Goal: Information Seeking & Learning: Learn about a topic

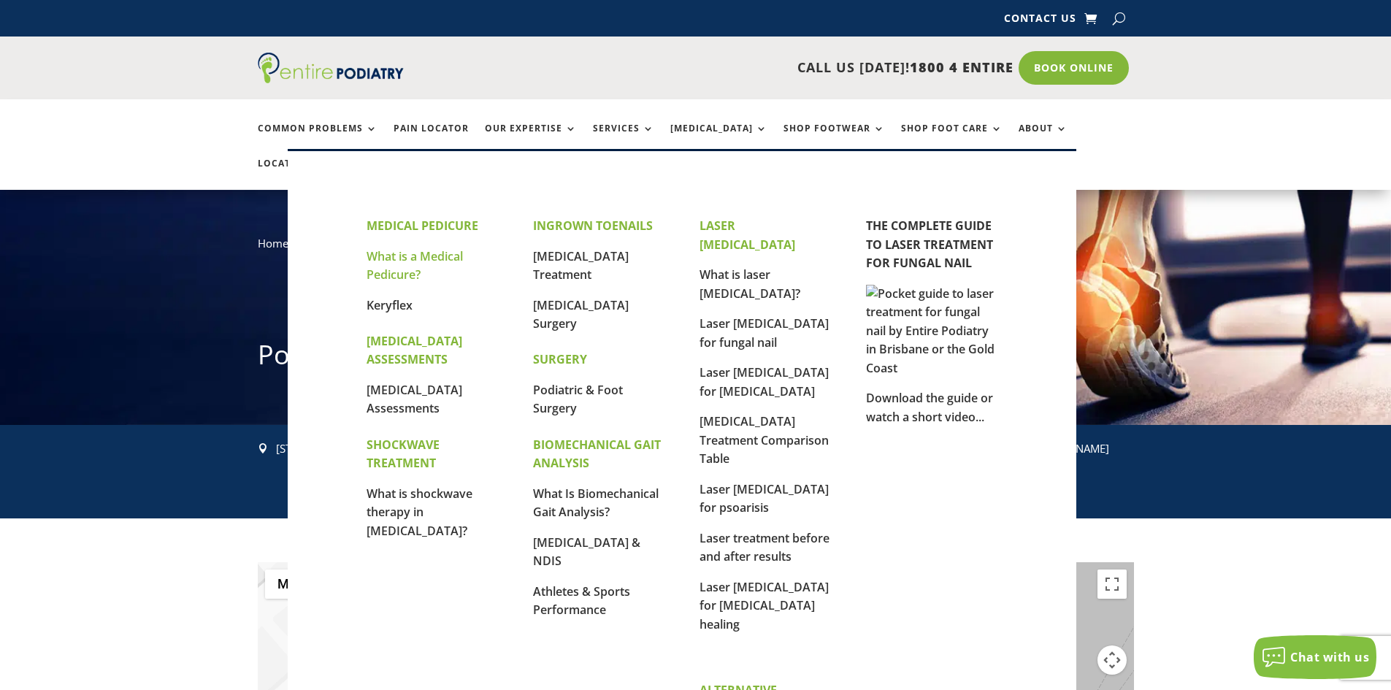
click at [400, 267] on link "What is a Medical Pedicure?" at bounding box center [415, 265] width 96 height 35
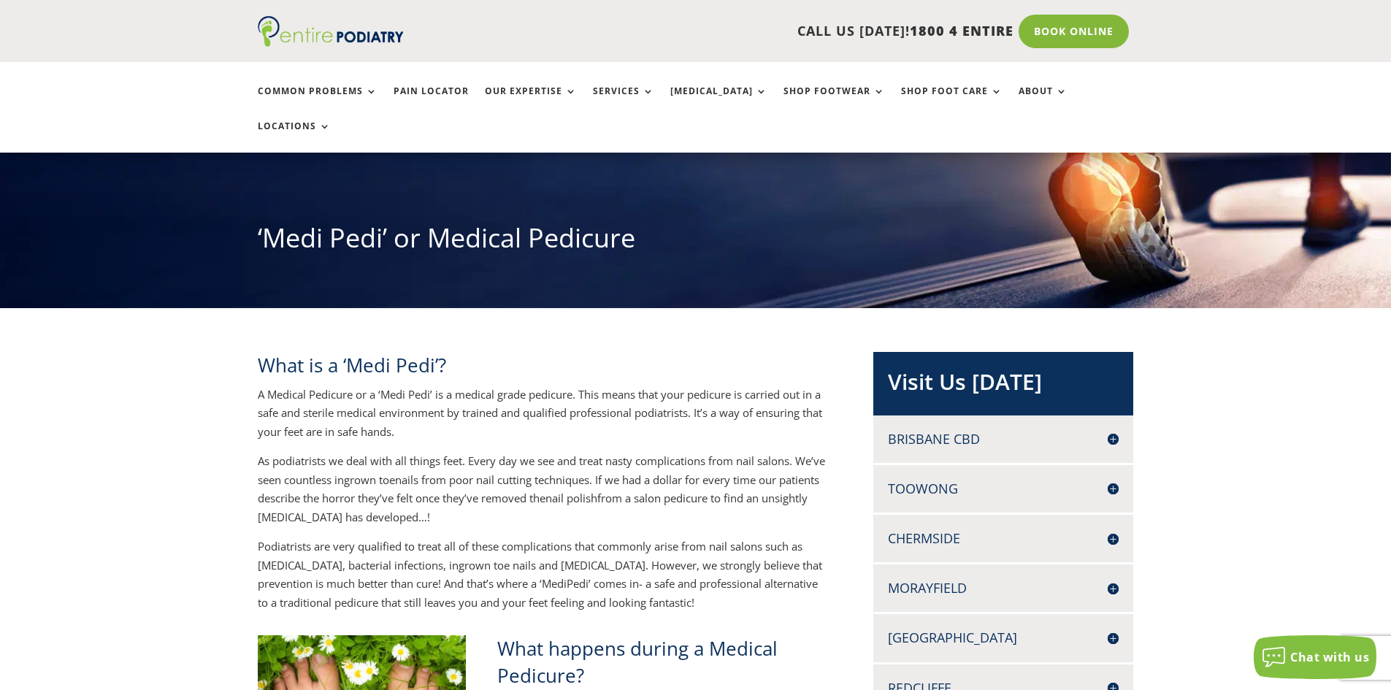
click at [307, 452] on p "As podiatrists we deal with all things feet. Every day we see and treat nasty c…" at bounding box center [542, 494] width 568 height 85
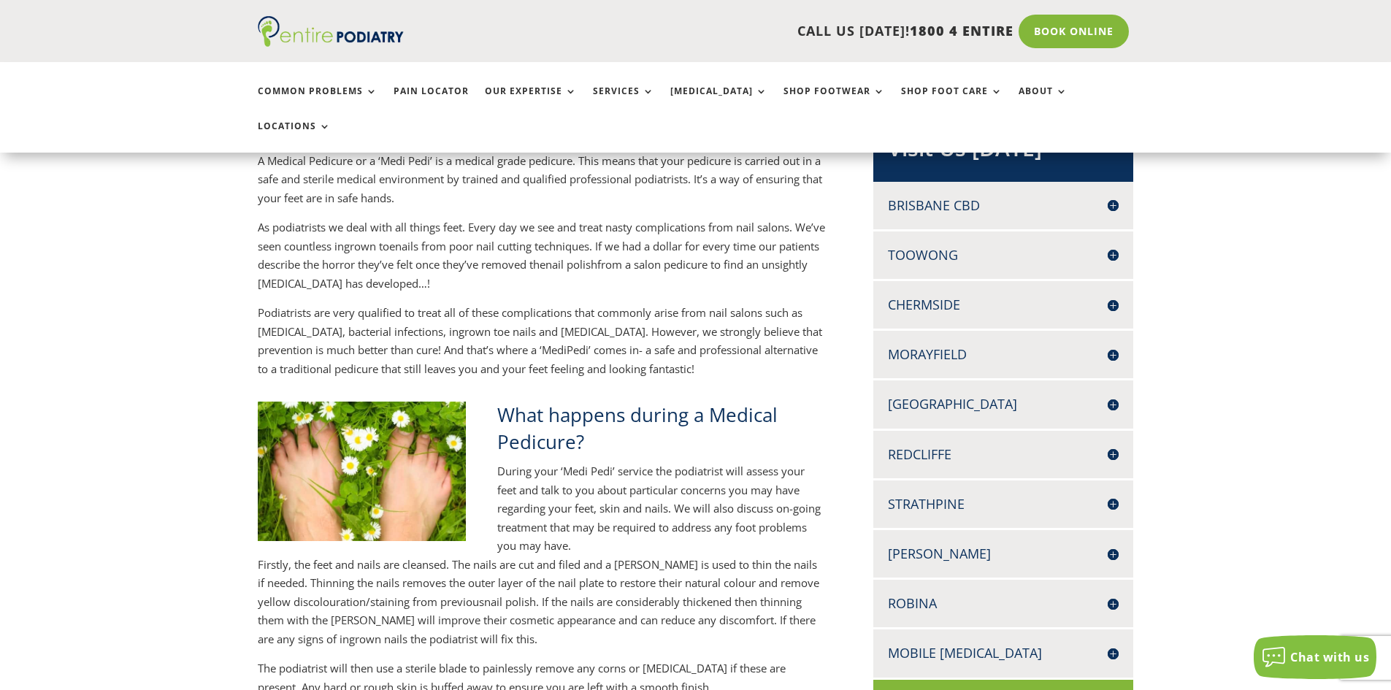
scroll to position [526, 0]
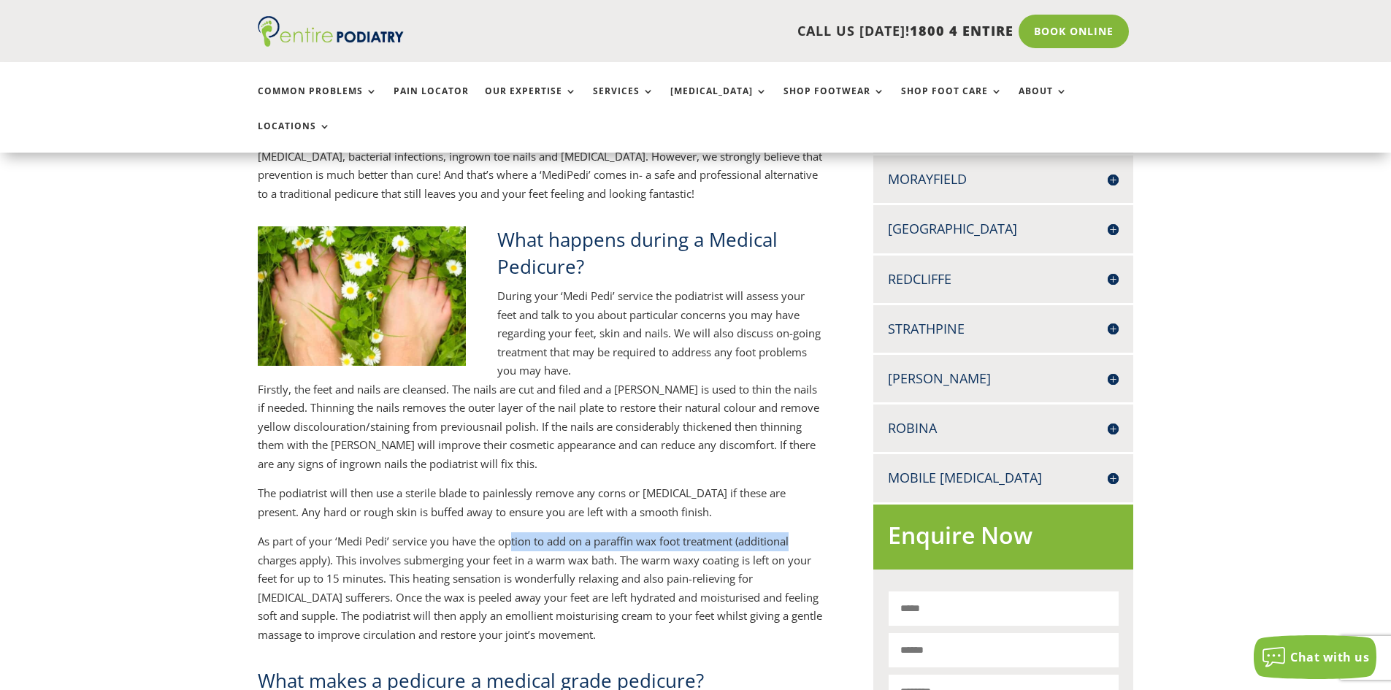
drag, startPoint x: 511, startPoint y: 511, endPoint x: 808, endPoint y: 508, distance: 297.3
click at [809, 532] on p "As part of your ‘Medi Pedi’ service you have the option to add on a paraffin wa…" at bounding box center [542, 588] width 568 height 112
drag, startPoint x: 561, startPoint y: 535, endPoint x: 404, endPoint y: 535, distance: 157.0
click at [560, 535] on p "As part of your ‘Medi Pedi’ service you have the option to add on a paraffin wa…" at bounding box center [542, 588] width 568 height 112
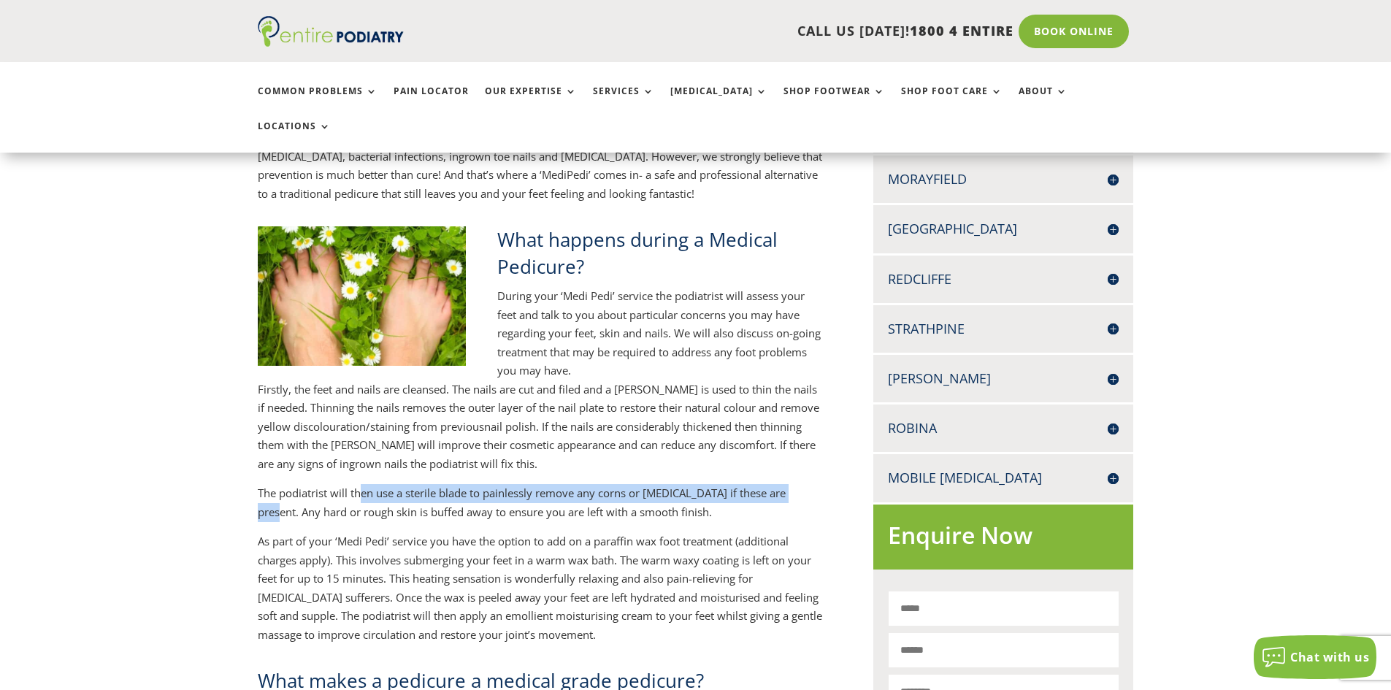
drag, startPoint x: 362, startPoint y: 458, endPoint x: 828, endPoint y: 458, distance: 466.7
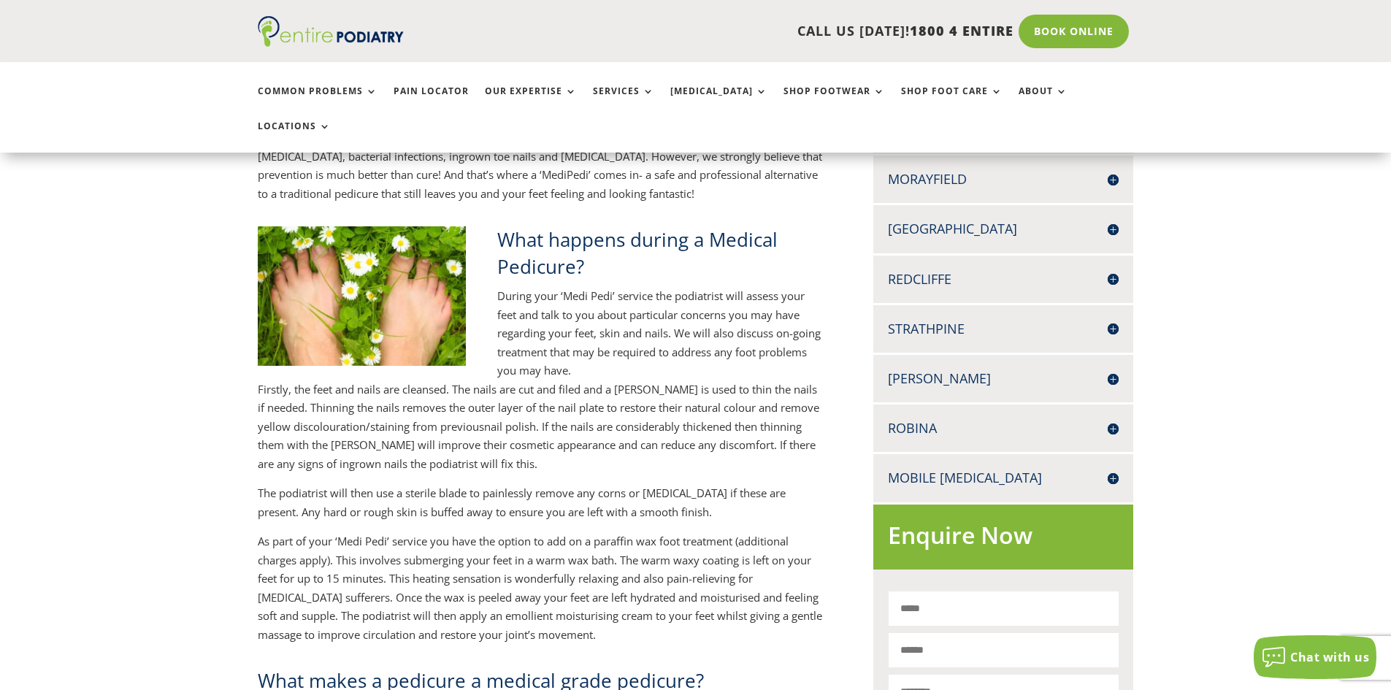
drag, startPoint x: 506, startPoint y: 478, endPoint x: 343, endPoint y: 478, distance: 163.6
click at [505, 484] on p "The podiatrist will then use a sterile blade to painlessly remove any corns or …" at bounding box center [542, 508] width 568 height 48
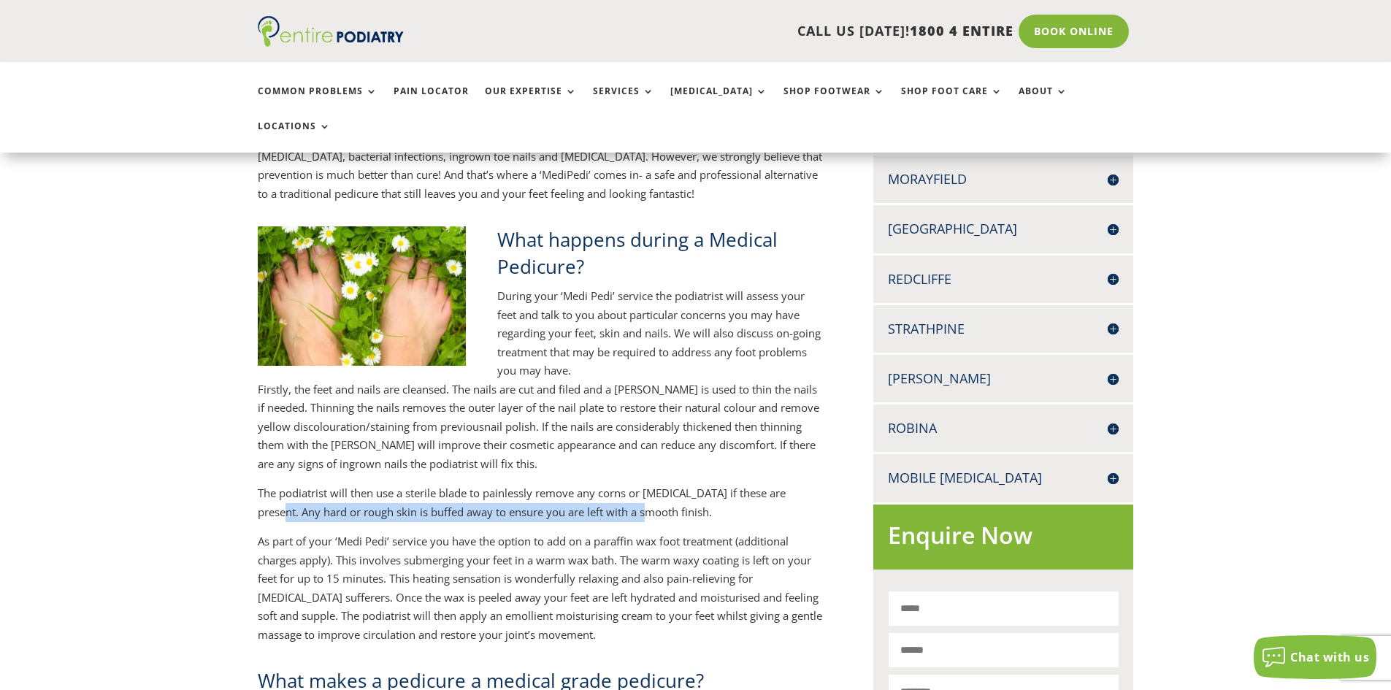
drag, startPoint x: 223, startPoint y: 482, endPoint x: 662, endPoint y: 480, distance: 439.0
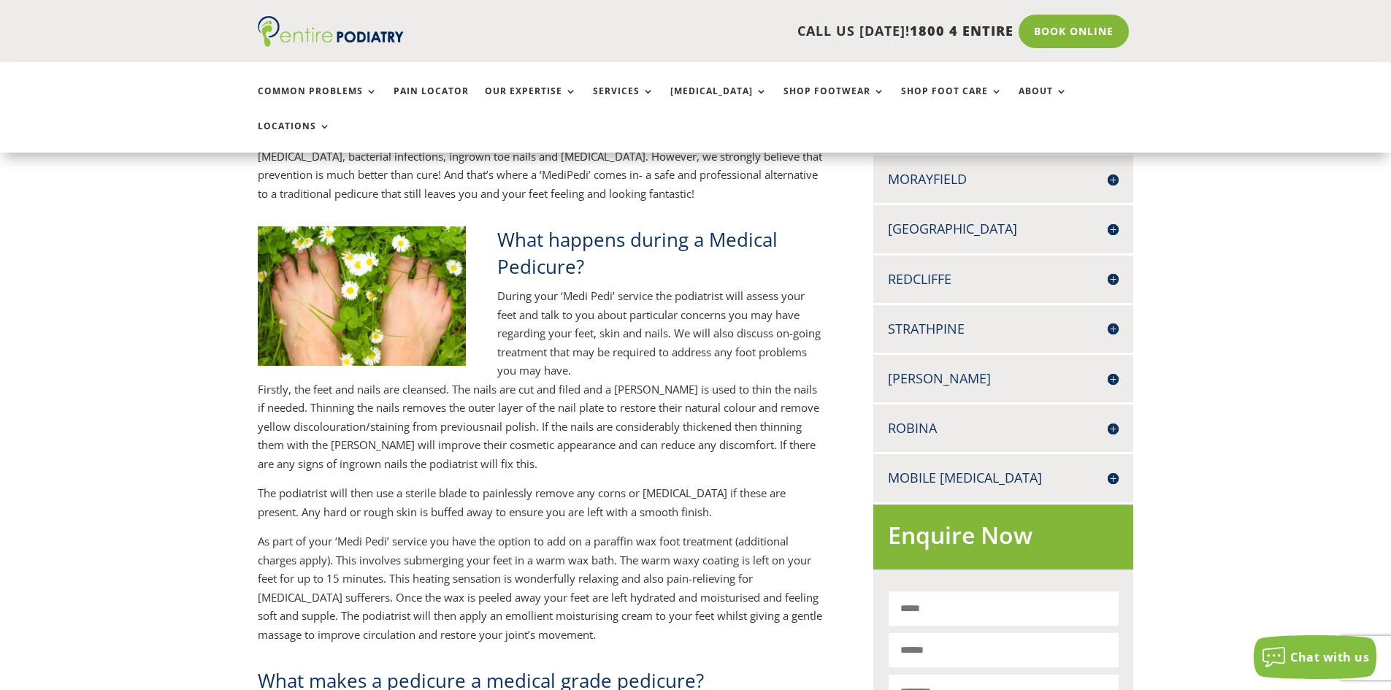
drag, startPoint x: 652, startPoint y: 525, endPoint x: 373, endPoint y: 508, distance: 278.8
click at [646, 532] on p "As part of your ‘Medi Pedi’ service you have the option to add on a paraffin wa…" at bounding box center [542, 588] width 568 height 112
click at [341, 484] on p "The podiatrist will then use a sterile blade to painlessly remove any corns or …" at bounding box center [542, 508] width 568 height 48
click at [624, 381] on p "Firstly, the feet and nails are cleansed. The nails are cut and filed and a [PE…" at bounding box center [542, 433] width 568 height 104
click at [481, 484] on p "The podiatrist will then use a sterile blade to painlessly remove any corns or …" at bounding box center [542, 508] width 568 height 48
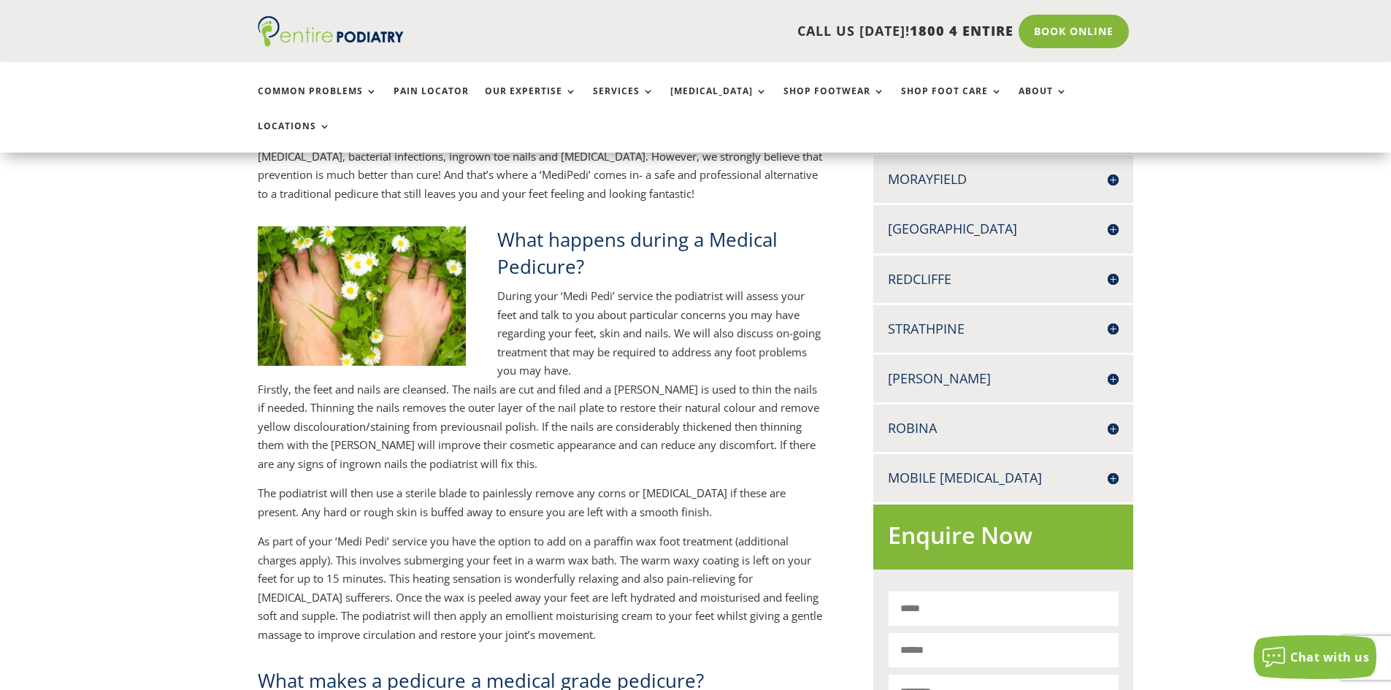
scroll to position [701, 0]
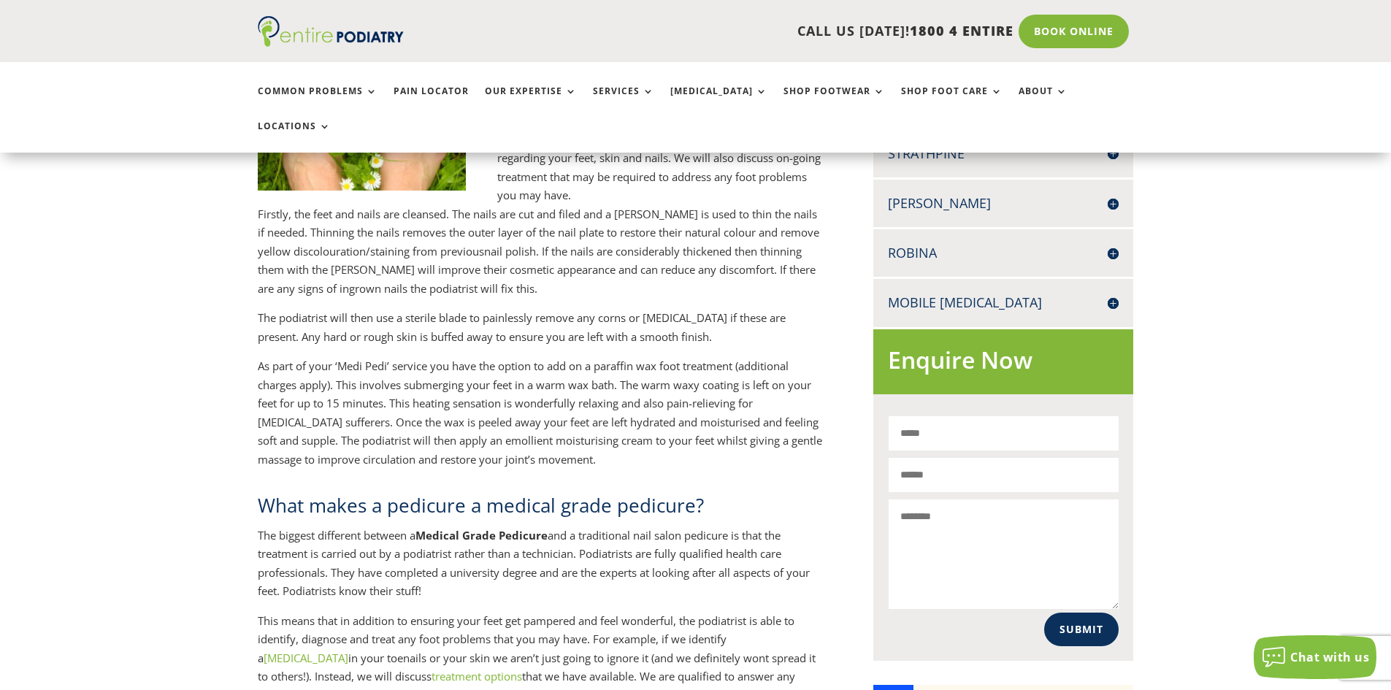
click at [687, 369] on p "As part of your ‘Medi Pedi’ service you have the option to add on a paraffin wa…" at bounding box center [542, 413] width 568 height 112
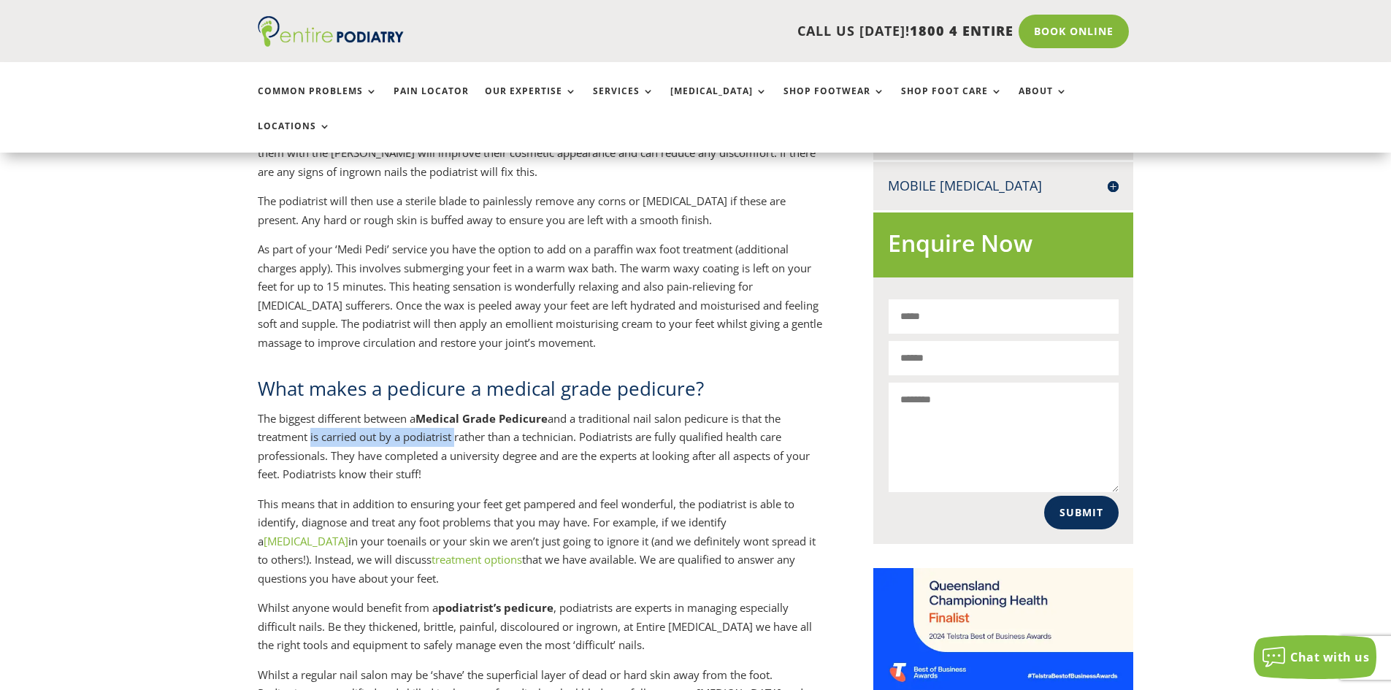
drag, startPoint x: 307, startPoint y: 401, endPoint x: 456, endPoint y: 400, distance: 148.3
click at [456, 410] on p "The biggest different between a Medical Grade Pedicure and a traditional nail s…" at bounding box center [542, 452] width 568 height 85
click at [416, 433] on p "The biggest different between a Medical Grade Pedicure and a traditional nail s…" at bounding box center [542, 452] width 568 height 85
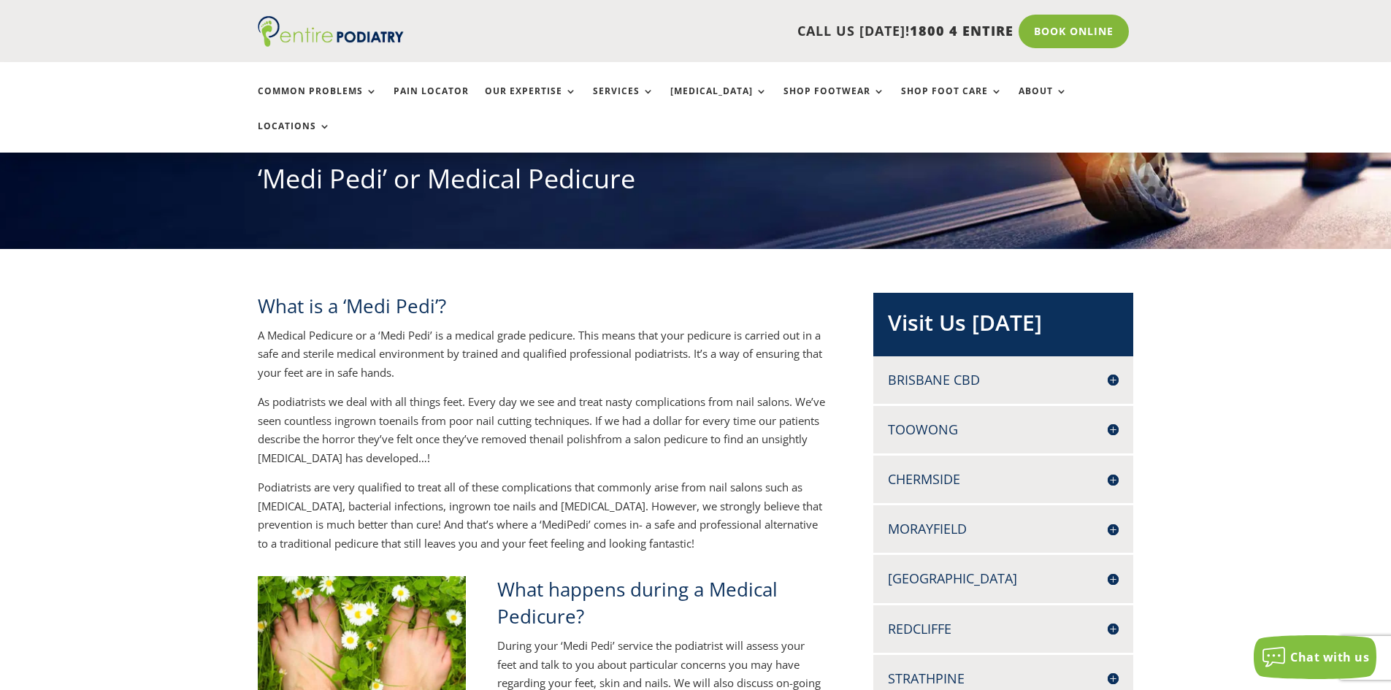
scroll to position [175, 0]
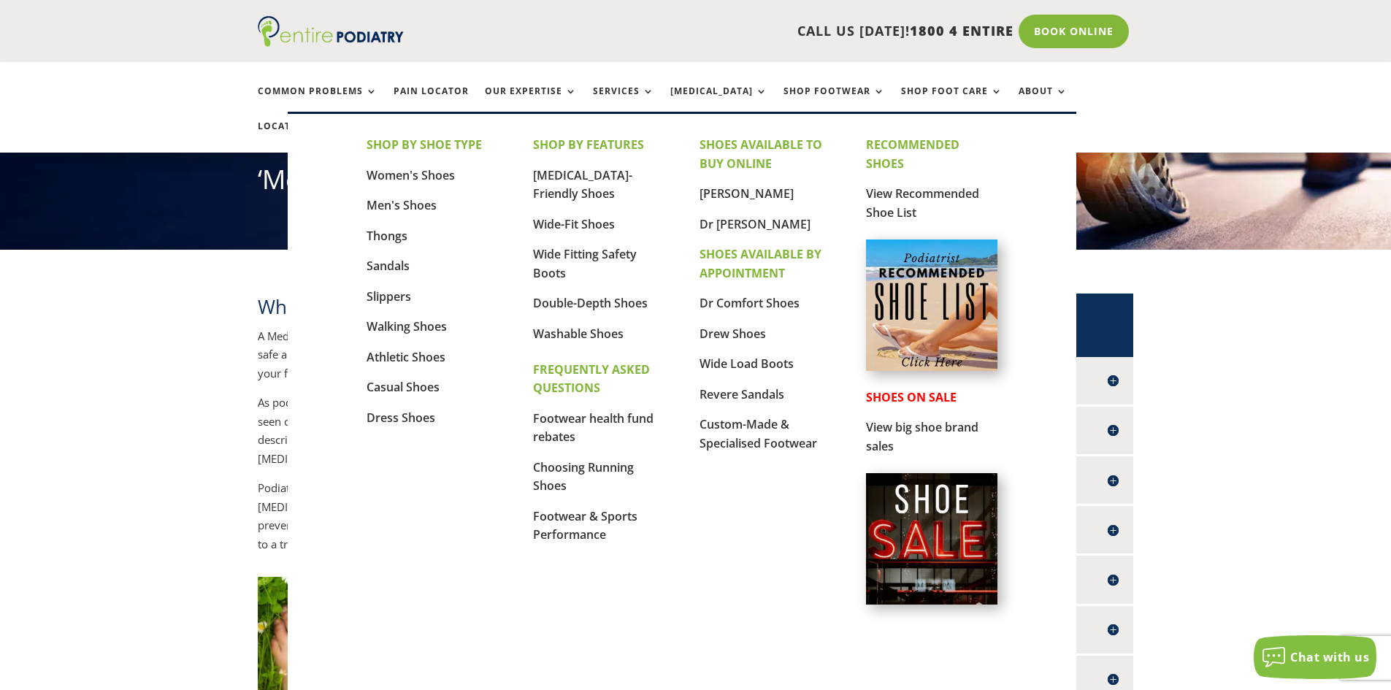
click at [891, 202] on p "View Recommended Shoe List" at bounding box center [931, 203] width 131 height 37
click at [895, 202] on p "View Recommended Shoe List" at bounding box center [931, 203] width 131 height 37
click at [896, 194] on link "View Recommended Shoe List" at bounding box center [922, 203] width 113 height 35
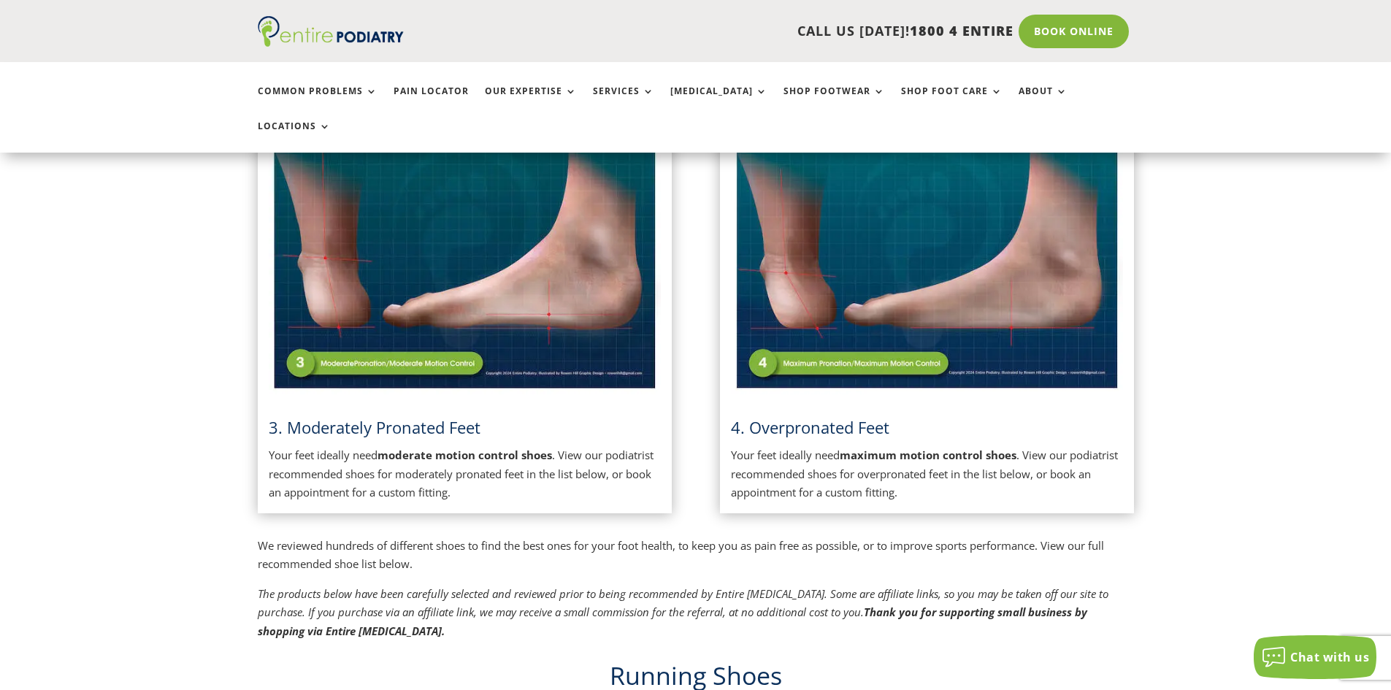
scroll to position [818, 0]
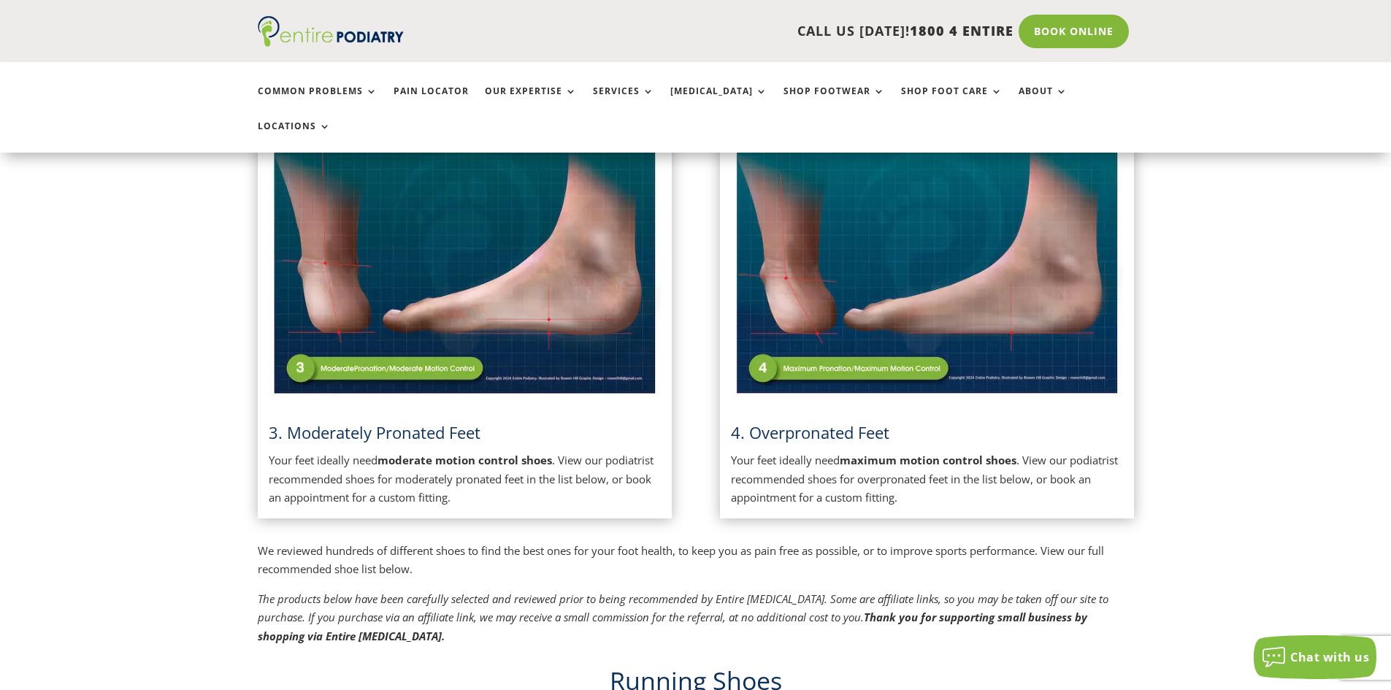
drag, startPoint x: 372, startPoint y: 437, endPoint x: 385, endPoint y: 437, distance: 13.2
click at [375, 451] on p "Your feet ideally need moderate motion control shoes . View our podiatrist reco…" at bounding box center [465, 479] width 392 height 56
click at [522, 451] on p "Your feet ideally need moderate motion control shoes . View our podiatrist reco…" at bounding box center [465, 479] width 392 height 56
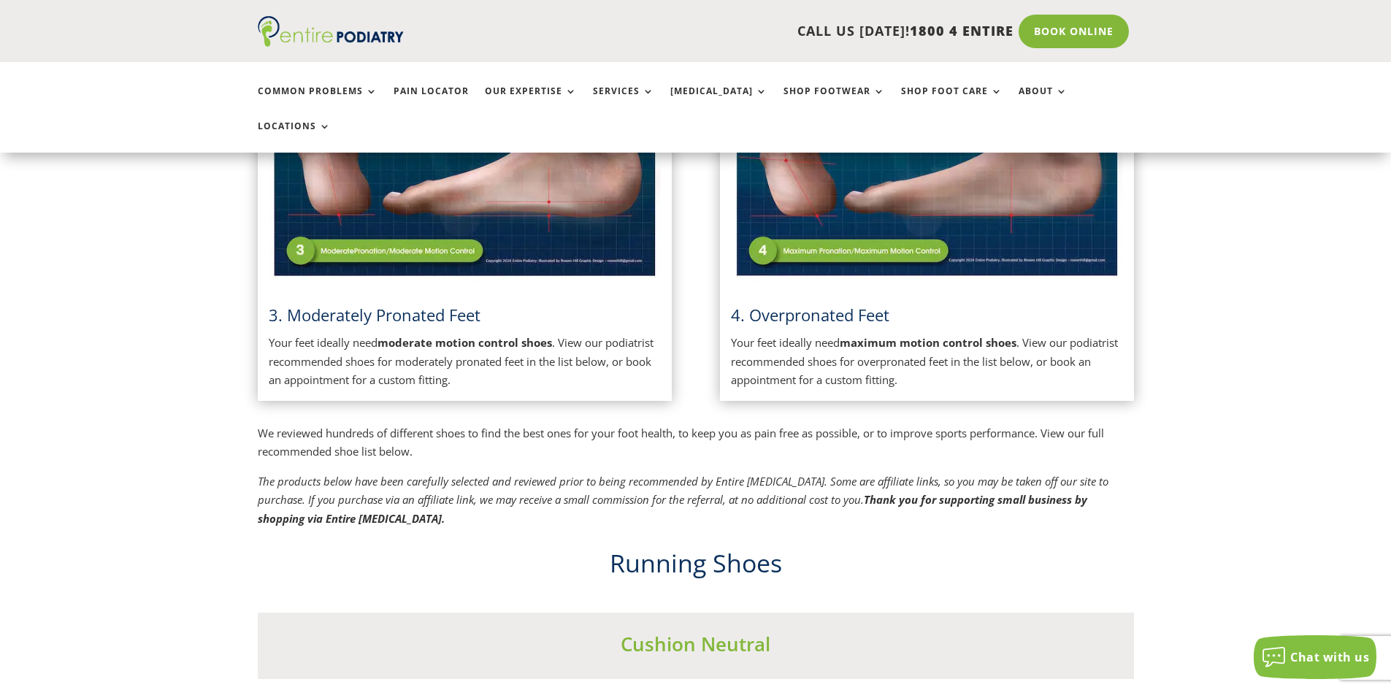
scroll to position [935, 0]
click at [378, 212] on img at bounding box center [465, 145] width 392 height 277
click at [350, 305] on span "3. Moderately Pronated Feet" at bounding box center [375, 316] width 212 height 22
drag, startPoint x: 352, startPoint y: 286, endPoint x: 370, endPoint y: 295, distance: 20.6
click at [354, 305] on span "3. Moderately Pronated Feet" at bounding box center [375, 316] width 212 height 22
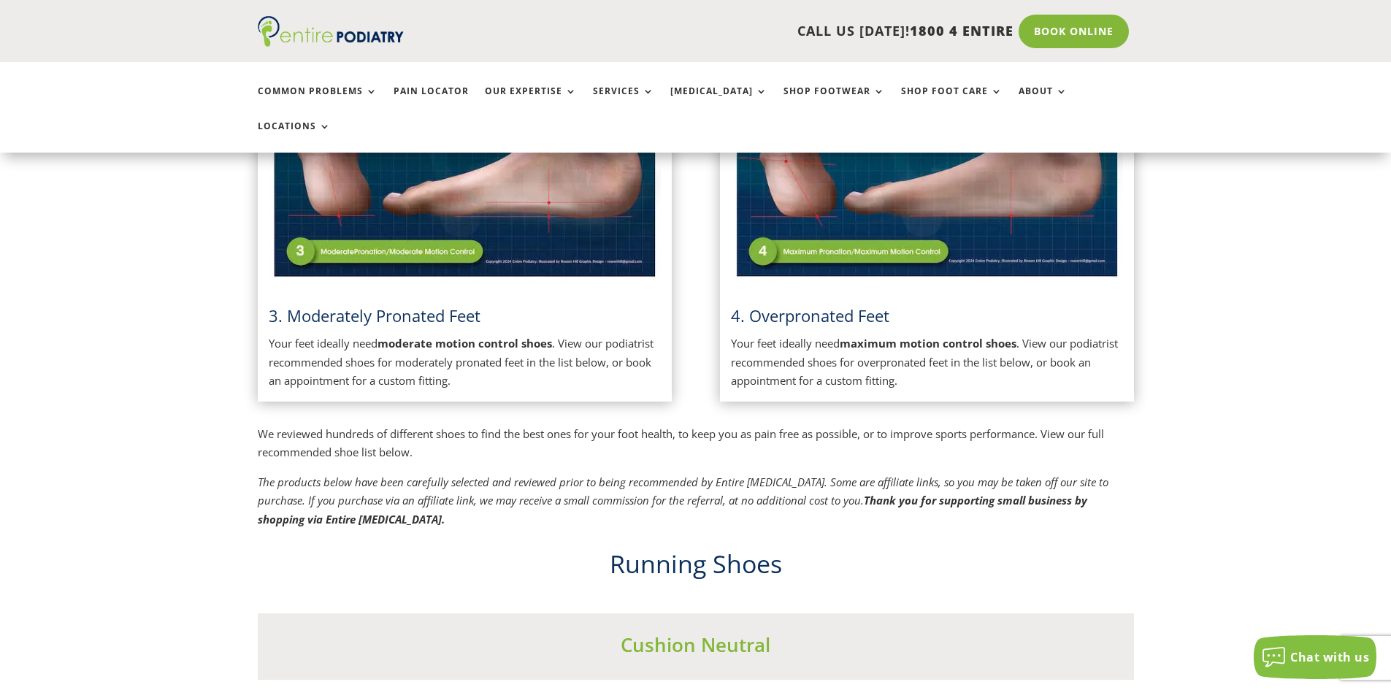
click at [446, 336] on strong "moderate motion control shoes" at bounding box center [465, 343] width 175 height 15
click at [431, 335] on p "Your feet ideally need moderate motion control shoes . View our podiatrist reco…" at bounding box center [465, 363] width 392 height 56
drag, startPoint x: 423, startPoint y: 317, endPoint x: 527, endPoint y: 313, distance: 104.5
click at [527, 335] on p "Your feet ideally need moderate motion control shoes . View our podiatrist reco…" at bounding box center [465, 363] width 392 height 56
click at [569, 381] on div "Podiatrist recommended shoes for your foot type 1. Normal Feet Your feet ideall…" at bounding box center [696, 26] width 876 height 1008
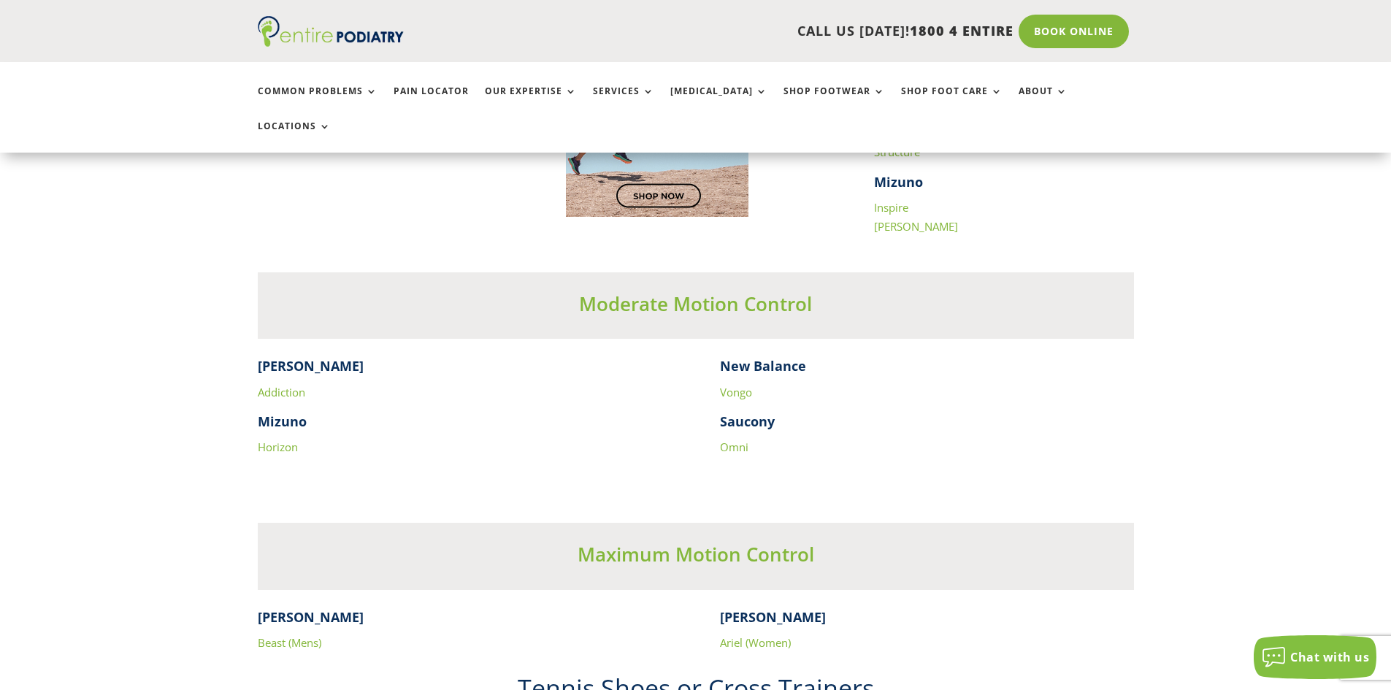
scroll to position [2396, 0]
drag, startPoint x: 676, startPoint y: 368, endPoint x: 599, endPoint y: 374, distance: 76.9
click at [668, 370] on div "Brooks Addiction Mizuno Horizon New Balance Vongo Saucony Omni" at bounding box center [696, 420] width 876 height 129
drag, startPoint x: 495, startPoint y: 366, endPoint x: 218, endPoint y: 396, distance: 279.2
click at [494, 383] on p "Addiction" at bounding box center [465, 398] width 414 height 30
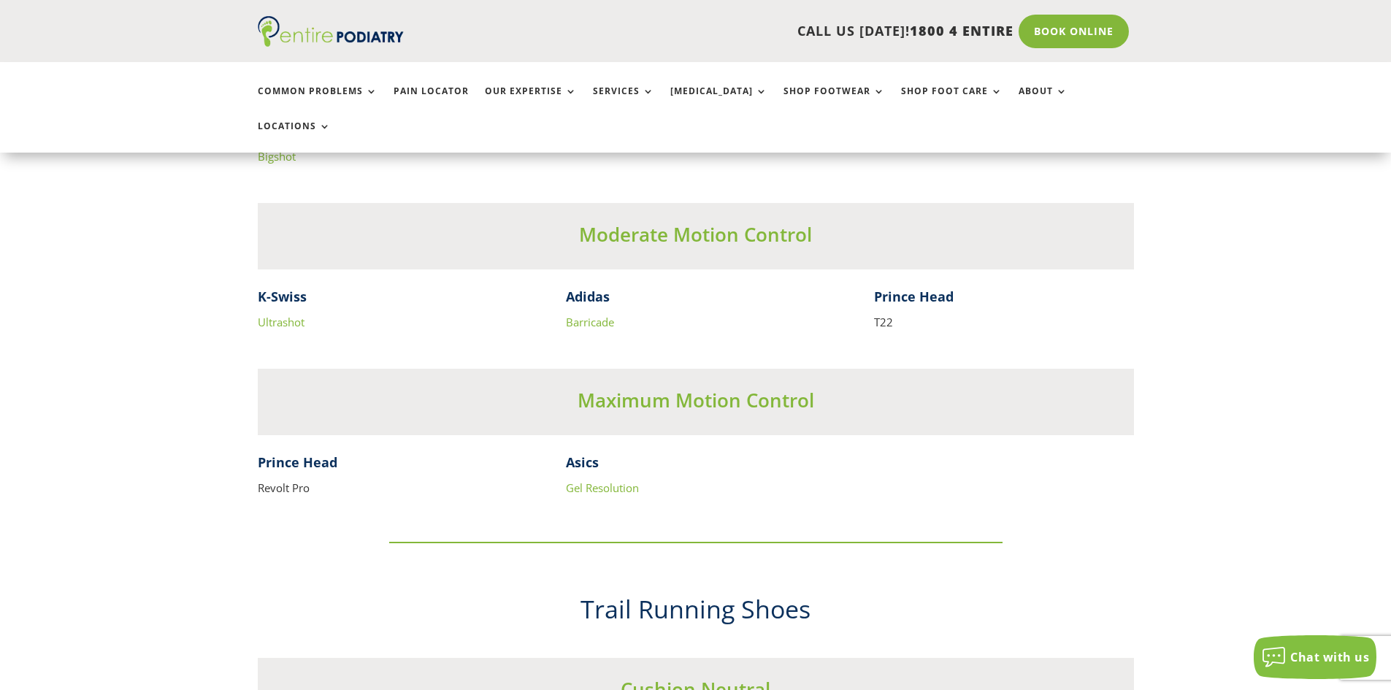
scroll to position [3331, 0]
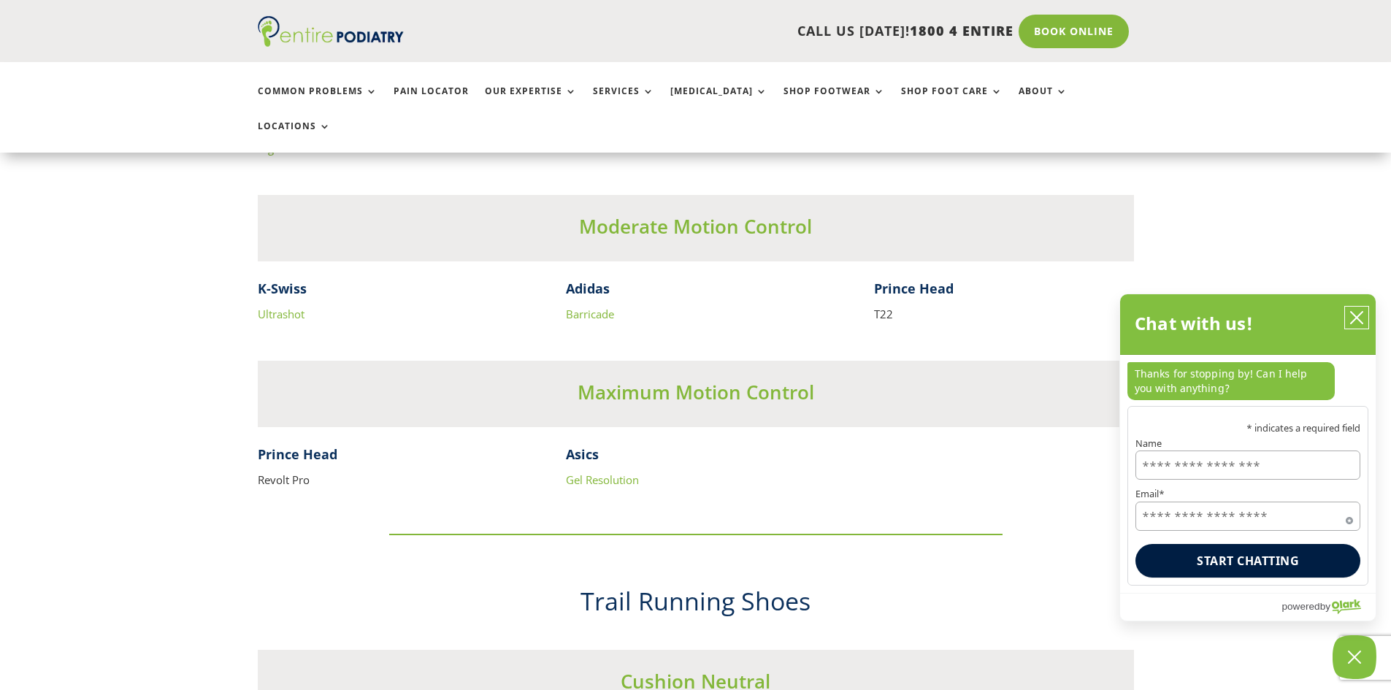
click at [1356, 308] on button "close chatbox" at bounding box center [1356, 318] width 23 height 22
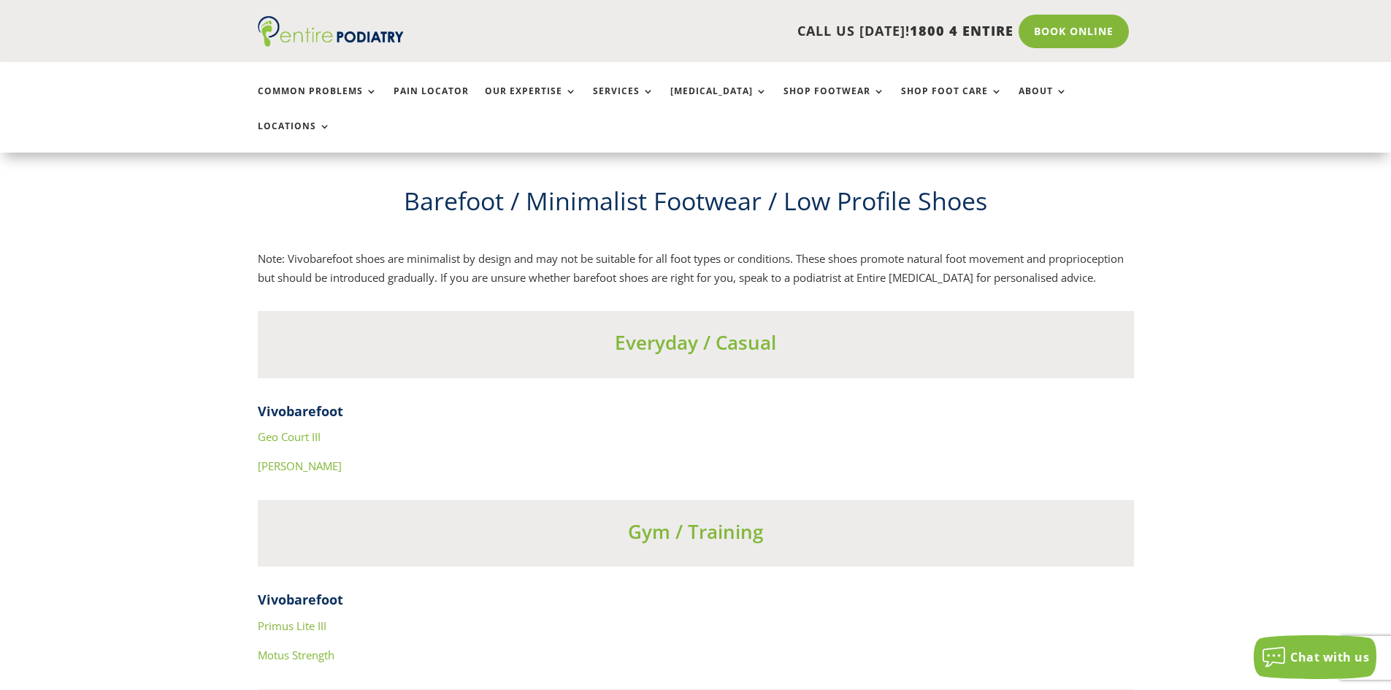
scroll to position [4515, 0]
